Goal: Task Accomplishment & Management: Use online tool/utility

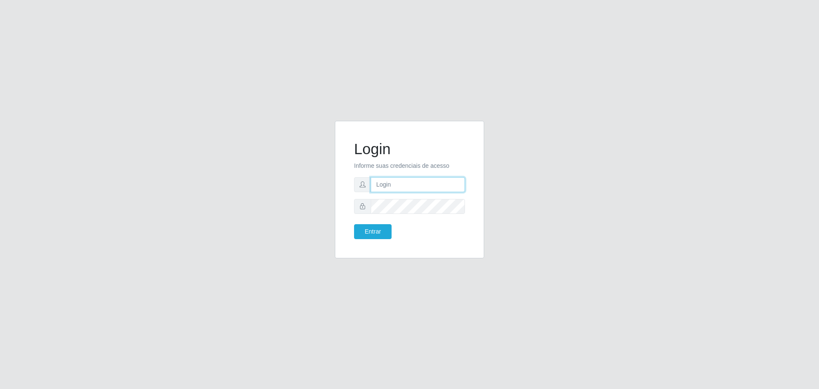
type input "[EMAIL_ADDRESS][DOMAIN_NAME]"
click at [375, 230] on button "Entrar" at bounding box center [373, 231] width 38 height 15
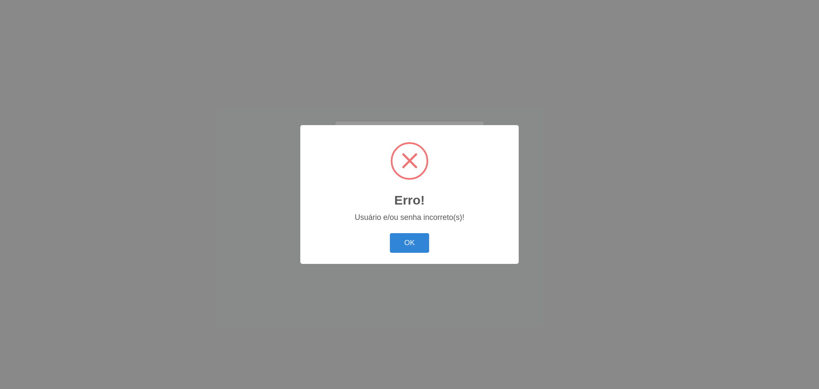
drag, startPoint x: 401, startPoint y: 247, endPoint x: 401, endPoint y: 235, distance: 12.0
click at [401, 246] on button "OK" at bounding box center [410, 243] width 40 height 20
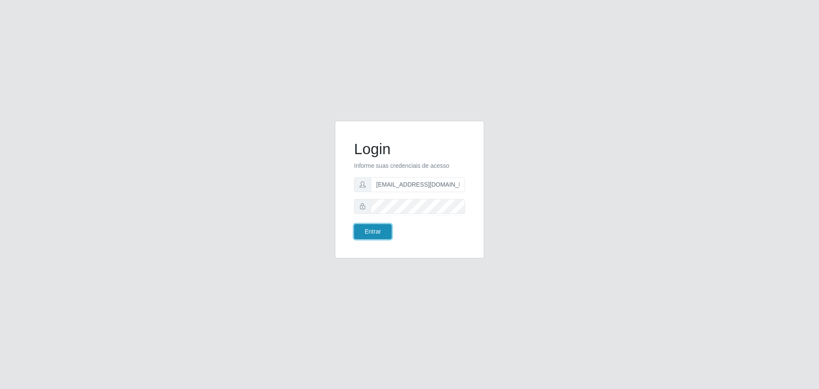
click at [367, 235] on button "Entrar" at bounding box center [373, 231] width 38 height 15
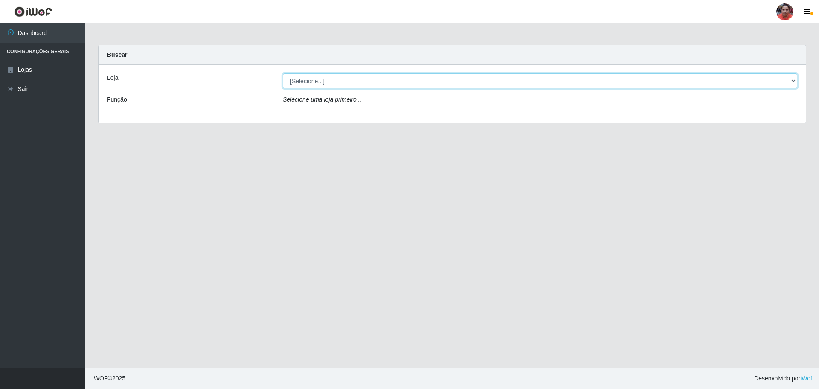
click at [792, 81] on select "[Selecione...] Mar Vermelho - Loja 05" at bounding box center [540, 80] width 515 height 15
select select "252"
click at [283, 73] on select "[Selecione...] Mar Vermelho - Loja 05" at bounding box center [540, 80] width 515 height 15
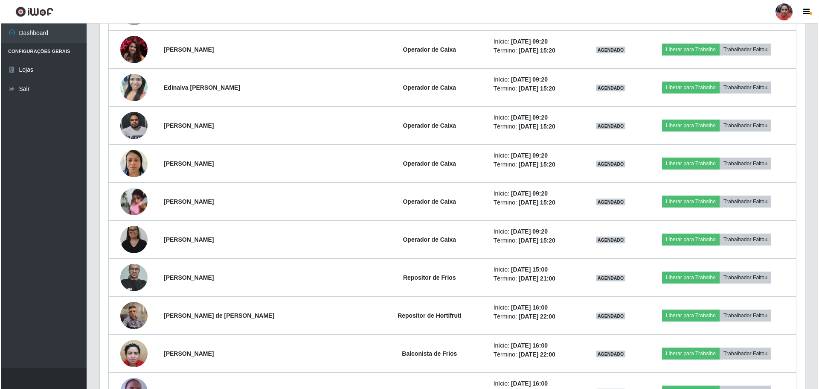
scroll to position [687, 0]
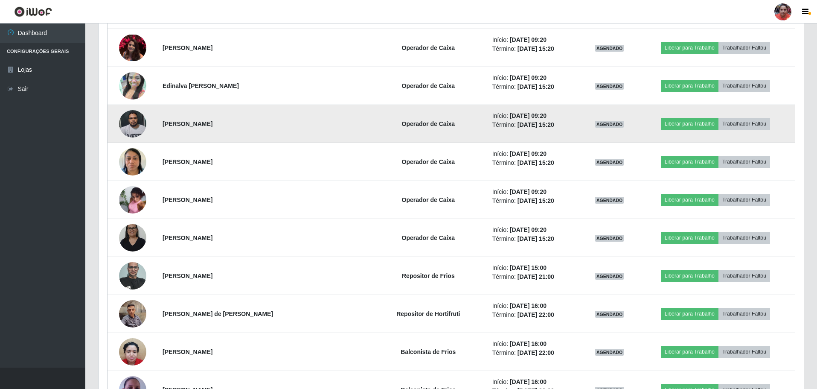
click at [133, 119] on img at bounding box center [132, 123] width 27 height 36
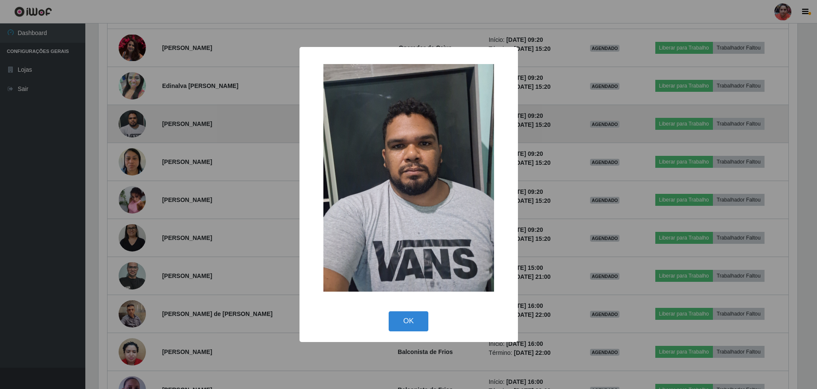
scroll to position [177, 701]
click at [133, 119] on div "× OK Cancel" at bounding box center [409, 194] width 819 height 389
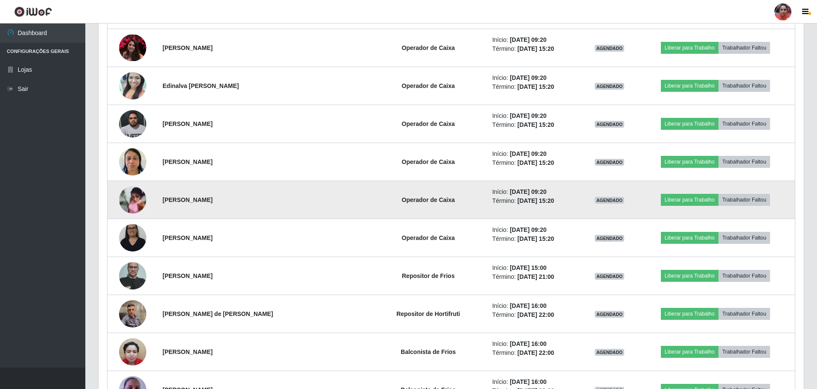
click at [132, 199] on img at bounding box center [132, 199] width 27 height 37
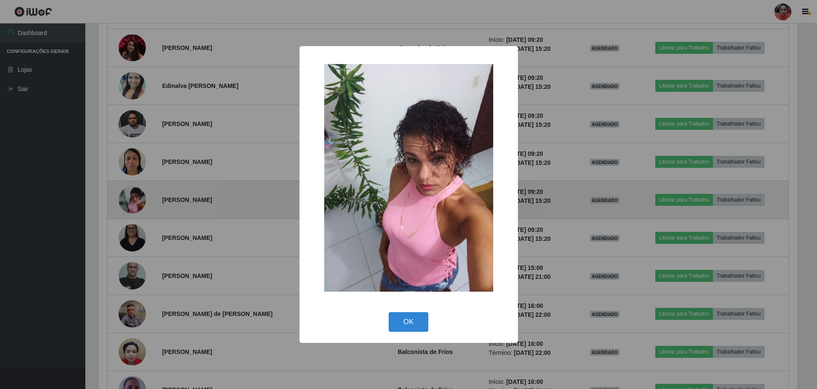
scroll to position [177, 701]
click at [132, 199] on div "× OK Cancel" at bounding box center [409, 194] width 819 height 389
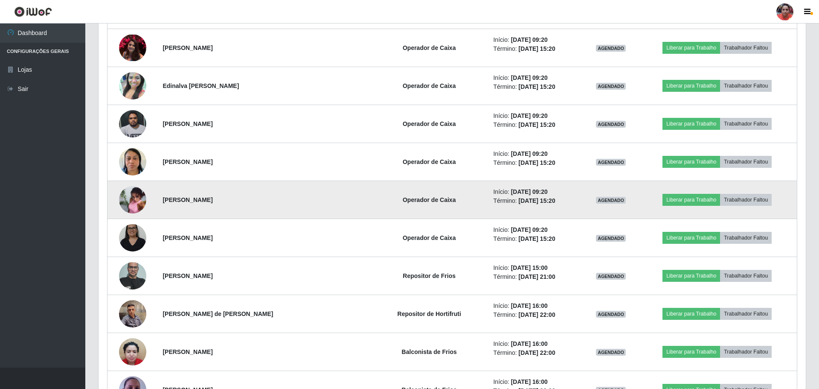
scroll to position [177, 705]
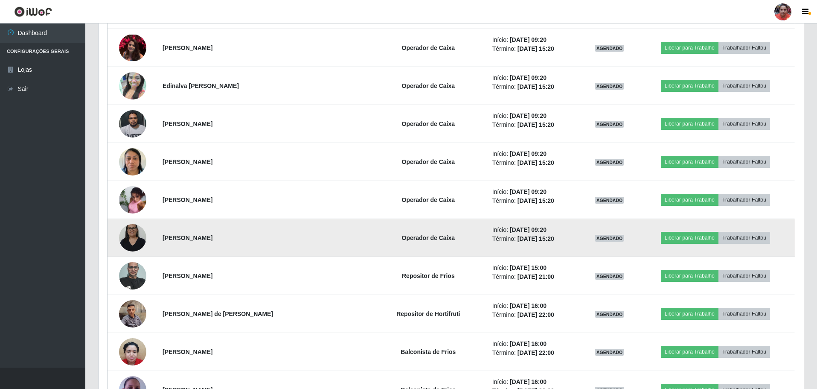
click at [134, 240] on img at bounding box center [132, 237] width 27 height 36
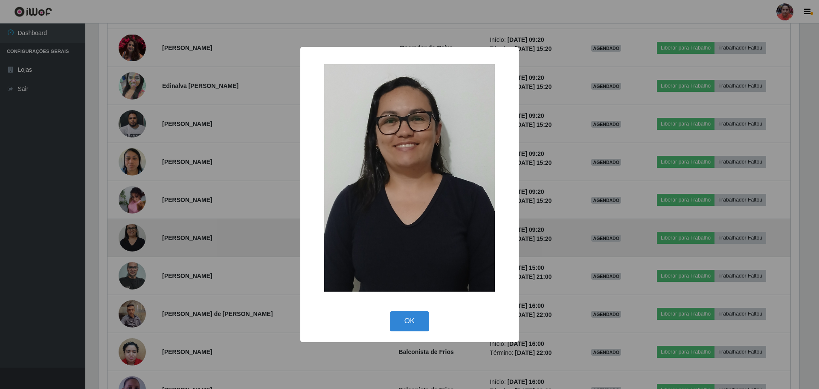
click at [134, 240] on div "× OK Cancel" at bounding box center [409, 194] width 819 height 389
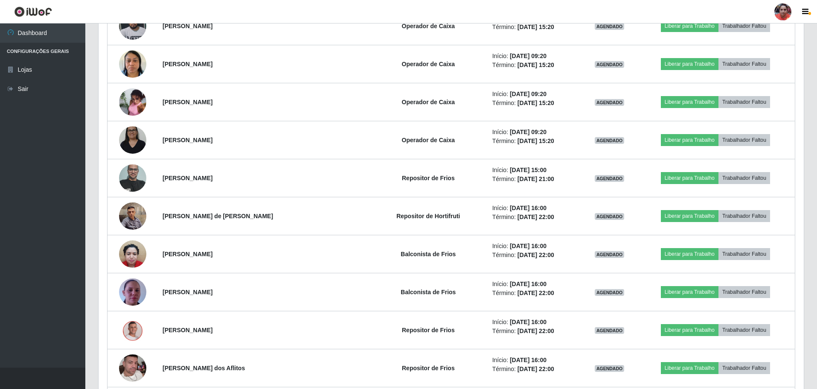
scroll to position [687, 0]
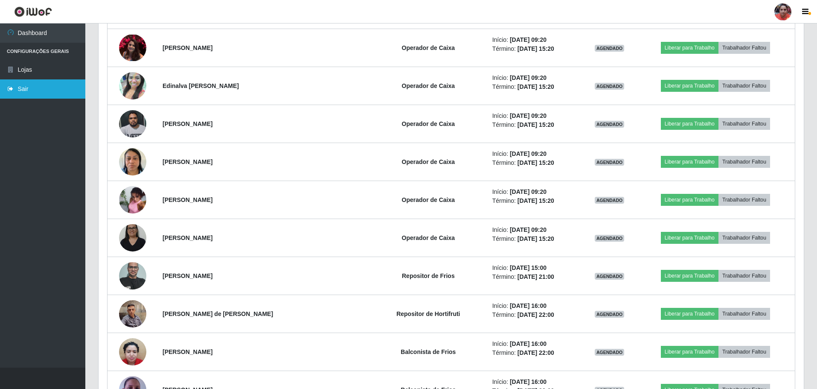
click at [16, 86] on link "Sair" at bounding box center [42, 88] width 85 height 19
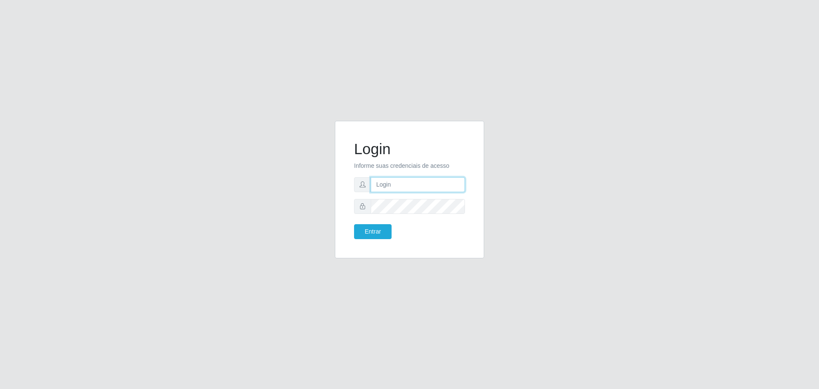
type input "[EMAIL_ADDRESS][DOMAIN_NAME]"
